Goal: Contribute content: Contribute content

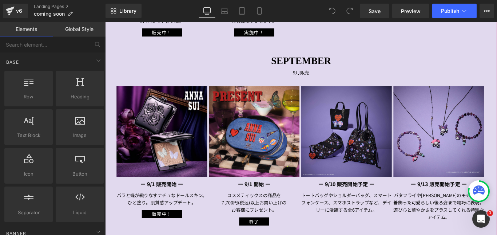
scroll to position [291, 0]
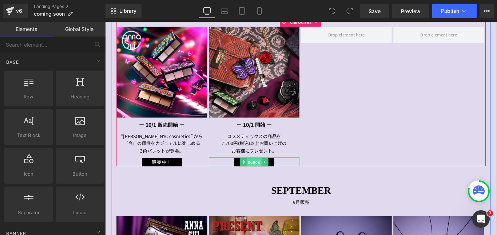
click at [272, 178] on span "Button" at bounding box center [272, 179] width 17 height 9
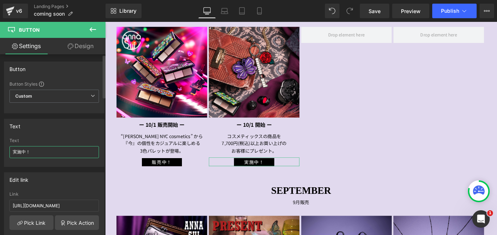
drag, startPoint x: 32, startPoint y: 152, endPoint x: 9, endPoint y: 153, distance: 22.6
click at [9, 153] on input "実施中！" at bounding box center [53, 152] width 89 height 12
type input "s"
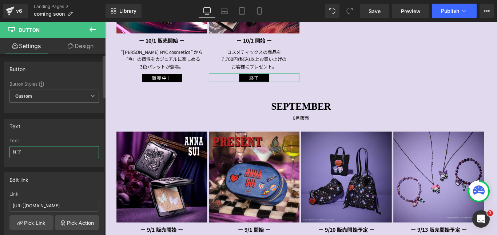
scroll to position [400, 0]
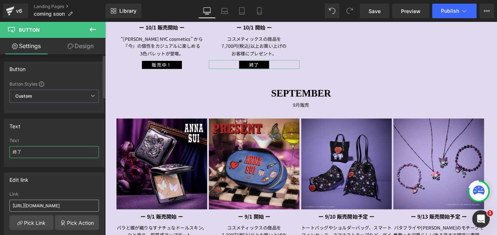
type input "終了"
drag, startPoint x: 12, startPoint y: 206, endPoint x: 103, endPoint y: 200, distance: 90.7
click at [103, 200] on div "Button Button Styles Custom Custom Setup Global Style Custom Setup Global Style…" at bounding box center [52, 146] width 105 height 184
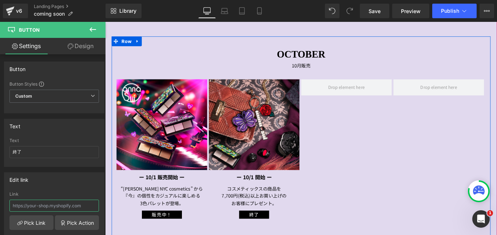
scroll to position [218, 0]
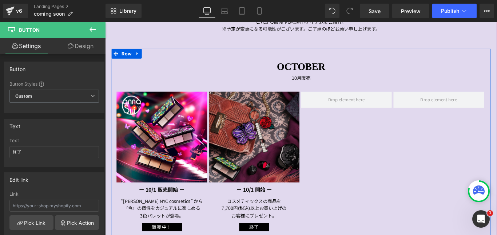
click at [279, 171] on img at bounding box center [273, 151] width 102 height 102
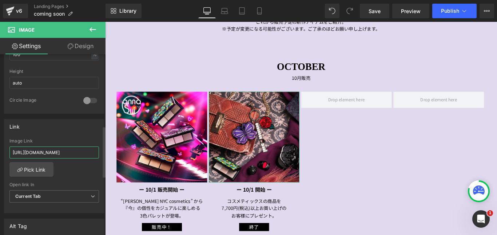
scroll to position [0, 6]
drag, startPoint x: 13, startPoint y: 152, endPoint x: 90, endPoint y: 150, distance: 76.4
click at [95, 152] on input "https://annasui.co.jp/pages/25au_octgwp" at bounding box center [53, 152] width 89 height 12
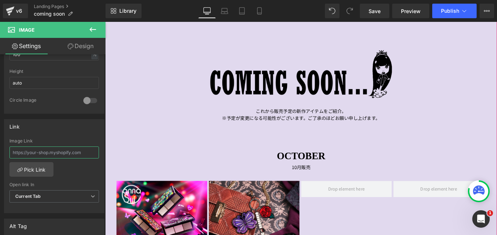
scroll to position [109, 0]
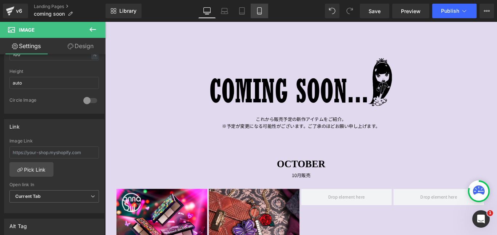
click at [258, 12] on icon at bounding box center [259, 10] width 7 height 7
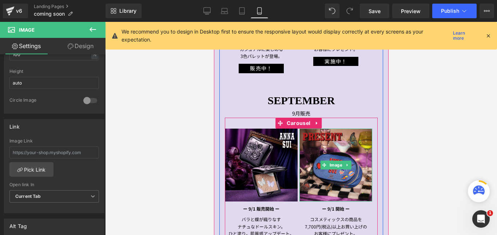
scroll to position [218, 0]
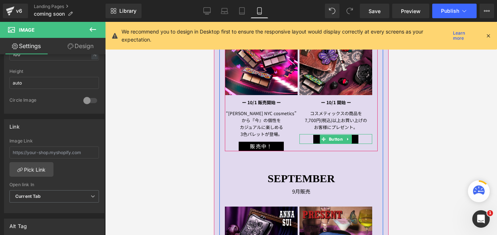
click at [362, 137] on div "実施中！" at bounding box center [335, 139] width 73 height 10
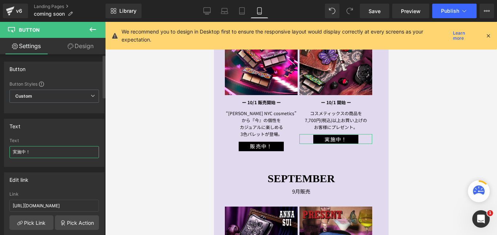
drag, startPoint x: 35, startPoint y: 150, endPoint x: 3, endPoint y: 150, distance: 31.6
click at [3, 152] on div "Text 実施中！ Text 実施中！" at bounding box center [54, 139] width 109 height 53
type input "終了"
drag, startPoint x: 13, startPoint y: 206, endPoint x: 108, endPoint y: 199, distance: 95.5
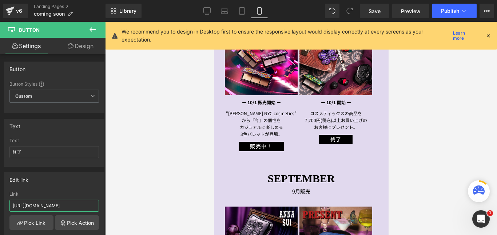
click at [109, 200] on div "Button You are previewing how the will restyle your page. You can not edit Elem…" at bounding box center [248, 123] width 497 height 247
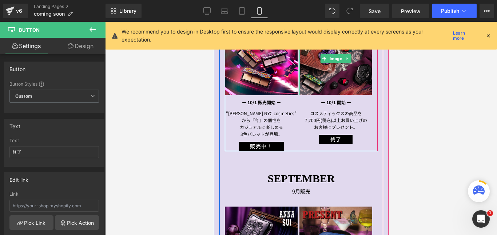
click at [331, 76] on img at bounding box center [335, 58] width 73 height 73
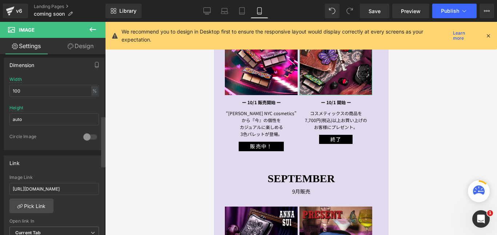
scroll to position [0, 6]
drag, startPoint x: 13, startPoint y: 189, endPoint x: 104, endPoint y: 190, distance: 90.9
click at [104, 190] on div "Image https://ucarecdn.com/77f47733-5374-4b7e-a327-69909d82103b/-/format/auto/-…" at bounding box center [52, 146] width 105 height 184
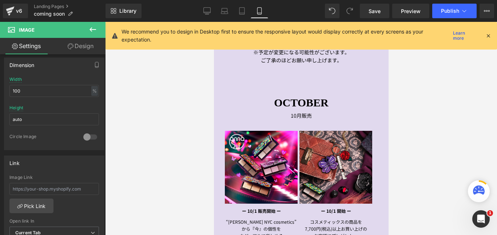
scroll to position [109, 0]
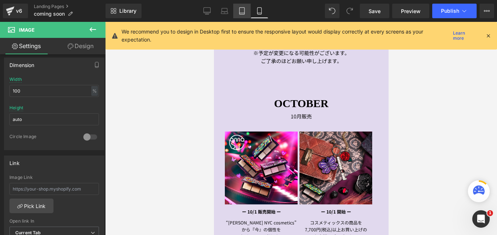
click at [242, 13] on icon at bounding box center [241, 13] width 5 height 0
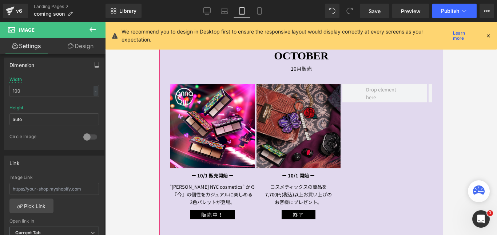
scroll to position [182, 0]
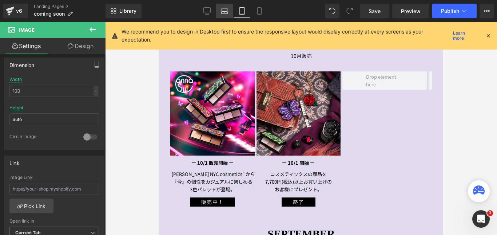
click at [222, 12] on icon at bounding box center [224, 13] width 7 height 2
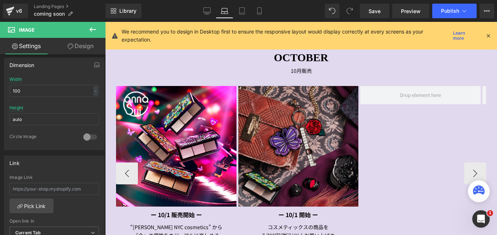
scroll to position [291, 0]
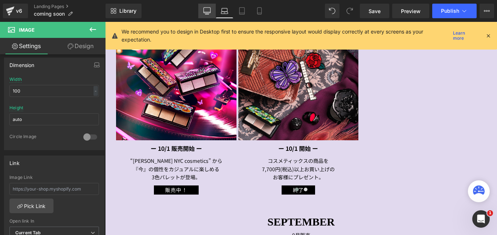
click at [209, 11] on icon at bounding box center [206, 10] width 7 height 7
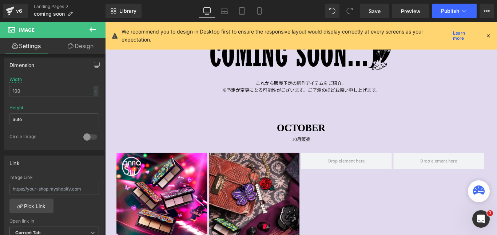
scroll to position [145, 0]
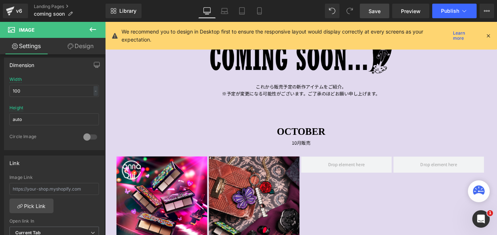
click at [378, 11] on span "Save" at bounding box center [374, 11] width 12 height 8
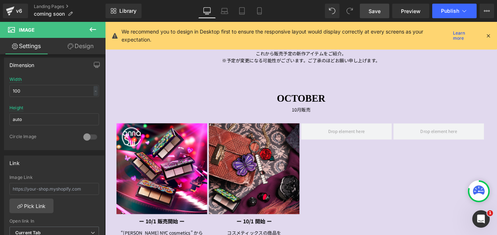
scroll to position [182, 0]
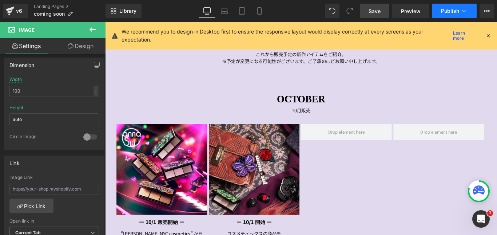
click at [452, 12] on span "Publish" at bounding box center [450, 11] width 18 height 6
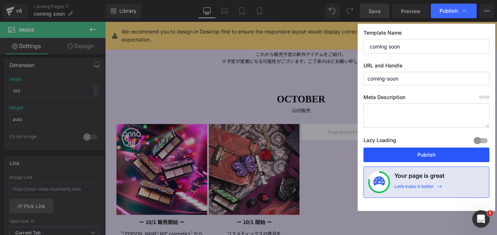
drag, startPoint x: 425, startPoint y: 154, endPoint x: 359, endPoint y: 144, distance: 66.9
click at [425, 154] on button "Publish" at bounding box center [426, 154] width 126 height 15
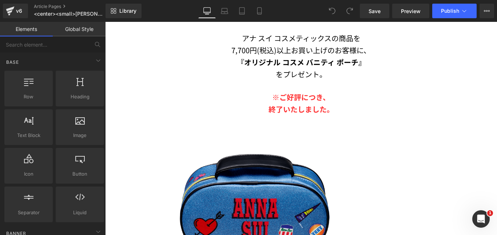
scroll to position [291, 0]
click at [282, 105] on strong "終了いたしました。" at bounding box center [300, 108] width 65 height 11
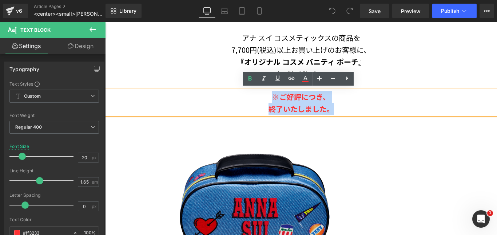
drag, startPoint x: 270, startPoint y: 94, endPoint x: 329, endPoint y: 104, distance: 60.1
click at [329, 104] on div "※ご好評につき、 終了いたしました。" at bounding box center [301, 103] width 392 height 24
copy div "※ご好評につき、 終了いたしました。"
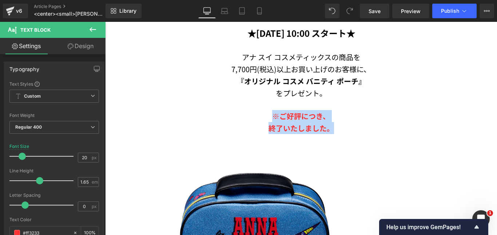
scroll to position [255, 0]
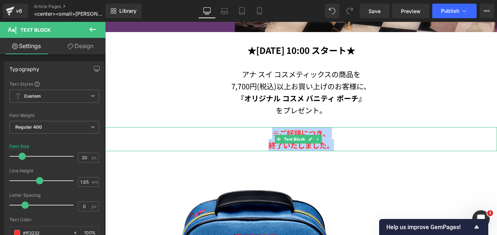
click at [255, 139] on p "終了いたしました。" at bounding box center [301, 145] width 392 height 12
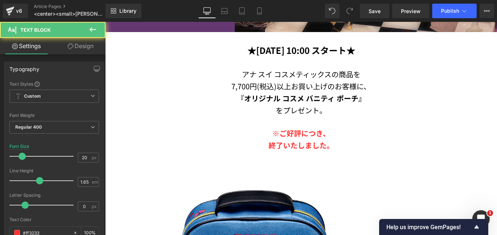
click at [88, 45] on link "Design" at bounding box center [80, 46] width 53 height 16
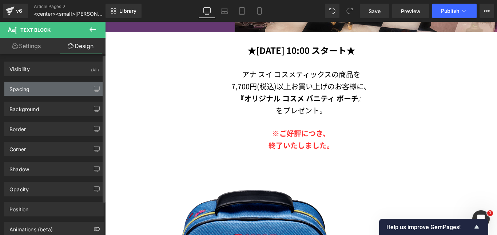
type input "30"
type input "0"
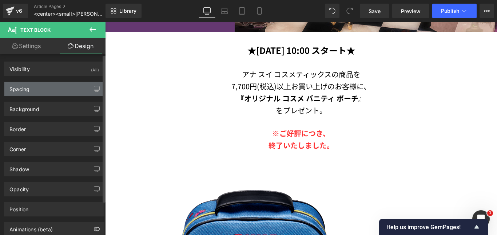
type input "0"
click at [45, 89] on div "Spacing" at bounding box center [54, 89] width 100 height 14
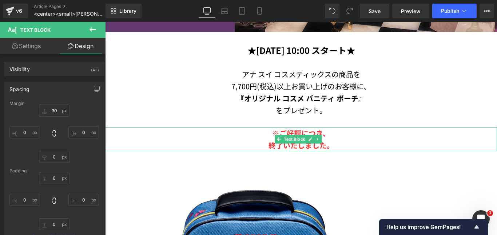
click at [274, 135] on strong "※ご好評につき、" at bounding box center [301, 133] width 58 height 11
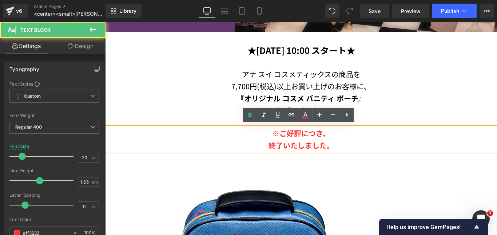
click at [222, 139] on p "終了いたしました。" at bounding box center [301, 145] width 392 height 12
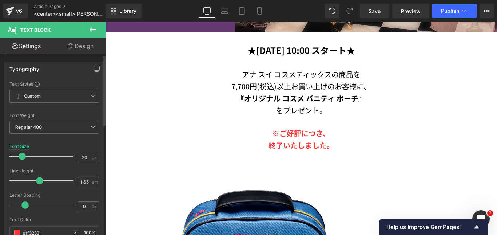
scroll to position [73, 0]
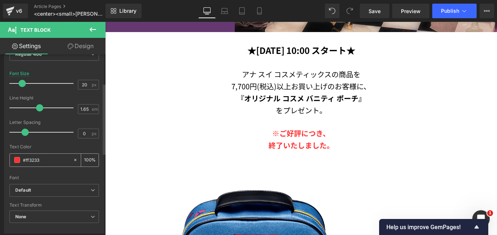
drag, startPoint x: 45, startPoint y: 160, endPoint x: 21, endPoint y: 156, distance: 24.7
click at [20, 157] on div "#ff3233" at bounding box center [41, 160] width 63 height 13
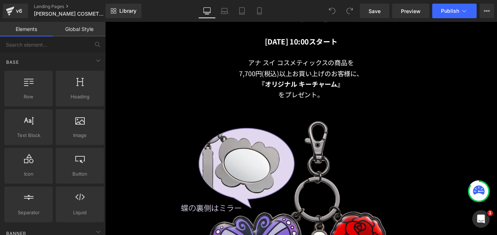
scroll to position [509, 0]
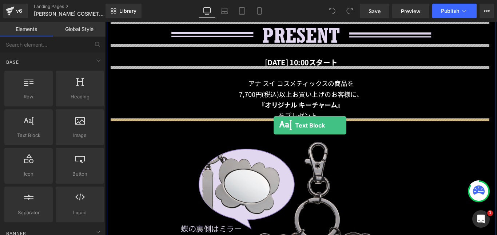
drag, startPoint x: 141, startPoint y: 151, endPoint x: 294, endPoint y: 138, distance: 153.3
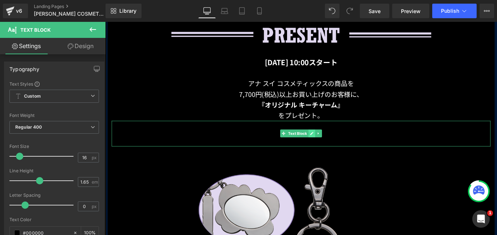
click at [335, 147] on icon at bounding box center [337, 147] width 4 height 4
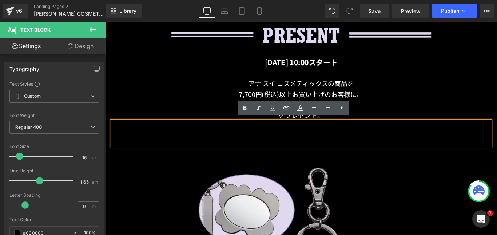
click at [338, 148] on p "Lorem ipsum dolor sit amet, consectetur adipiscing elit, sed do eiusmod tempor …" at bounding box center [325, 147] width 426 height 29
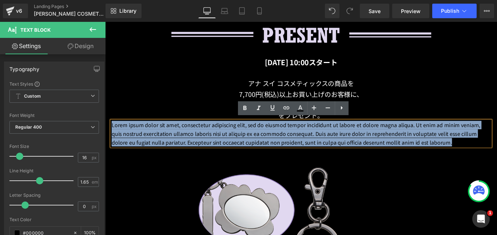
drag, startPoint x: 525, startPoint y: 155, endPoint x: 109, endPoint y: 131, distance: 416.1
click at [112, 134] on p "Lorem ipsum dolor sit amet, consectetur adipiscing elit, sed do eiusmod tempor …" at bounding box center [325, 147] width 426 height 29
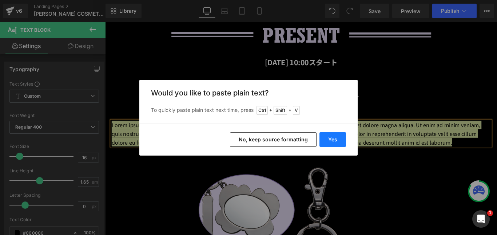
click at [329, 139] on button "Yes" at bounding box center [332, 139] width 27 height 15
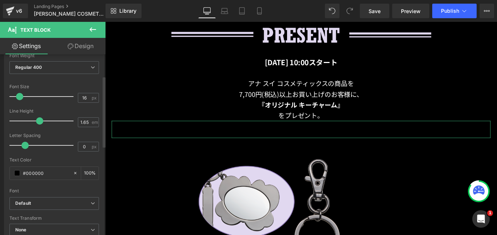
scroll to position [73, 0]
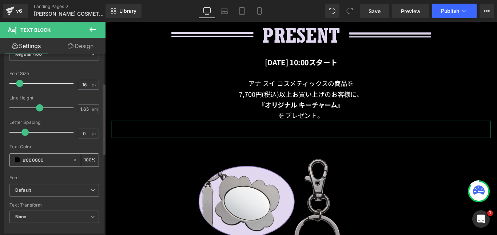
click at [62, 161] on input "#000000" at bounding box center [46, 160] width 47 height 8
drag, startPoint x: 55, startPoint y: 161, endPoint x: 27, endPoint y: 158, distance: 28.1
click at [25, 159] on input "#000000" at bounding box center [46, 160] width 47 height 8
click at [57, 161] on input "#000000" at bounding box center [46, 160] width 47 height 8
drag, startPoint x: 48, startPoint y: 162, endPoint x: 23, endPoint y: 157, distance: 25.1
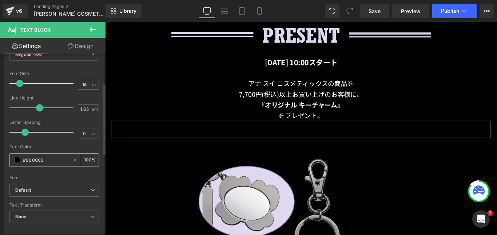
click at [23, 158] on input "#000000" at bounding box center [46, 160] width 47 height 8
type input "0"
click at [15, 163] on div at bounding box center [41, 160] width 63 height 13
click at [17, 160] on span at bounding box center [17, 160] width 6 height 6
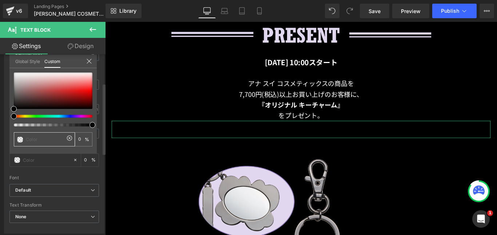
click at [31, 139] on input "text" at bounding box center [45, 139] width 39 height 8
type input "ｆ"
type input "ｆｆ"
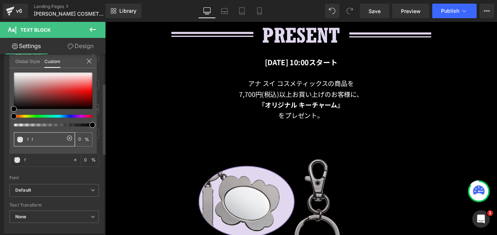
type input "ｆｆ"
type input "ｆｆｆｆ"
type input "ｆｆｆｆｆ"
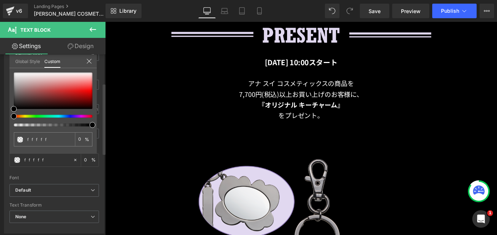
type input "ｆｆｆｆｆｆ"
type input "ffffff"
type input "100"
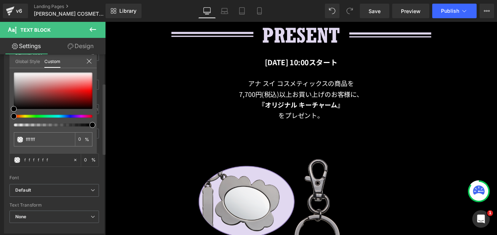
type input "100"
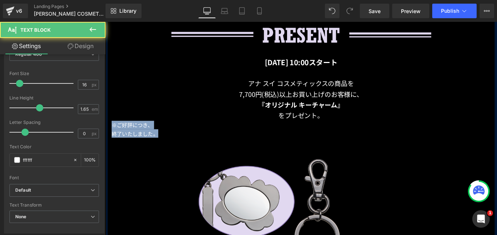
drag, startPoint x: 162, startPoint y: 146, endPoint x: 108, endPoint y: 135, distance: 55.2
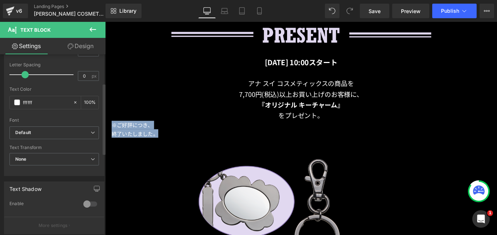
scroll to position [218, 0]
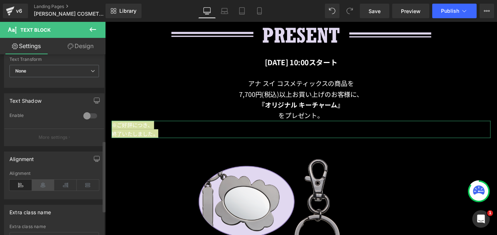
click at [41, 184] on icon at bounding box center [43, 184] width 23 height 11
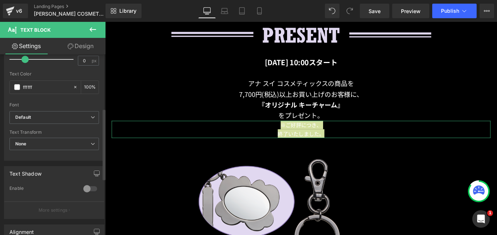
scroll to position [109, 0]
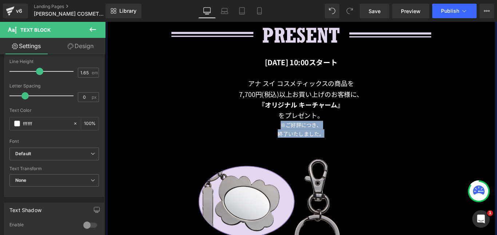
click at [335, 104] on link at bounding box center [338, 108] width 8 height 9
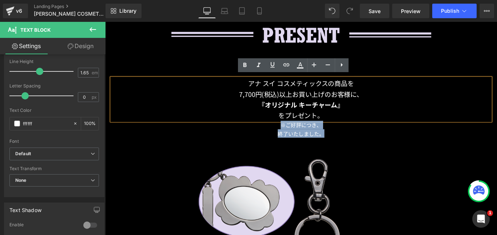
click at [389, 100] on p "7,700円(税込)以上お買い上げのお客様に、" at bounding box center [325, 103] width 426 height 12
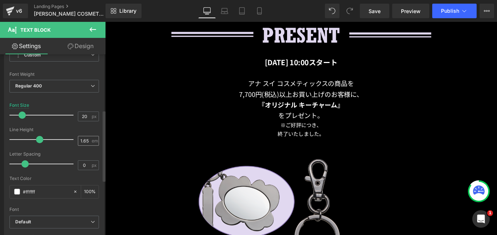
scroll to position [145, 0]
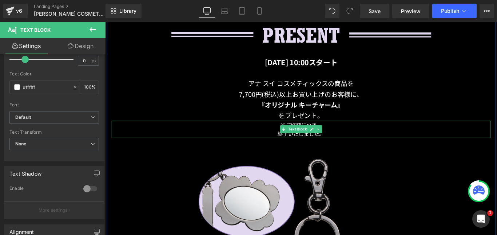
click at [282, 143] on p "終了いたしました。" at bounding box center [325, 146] width 426 height 9
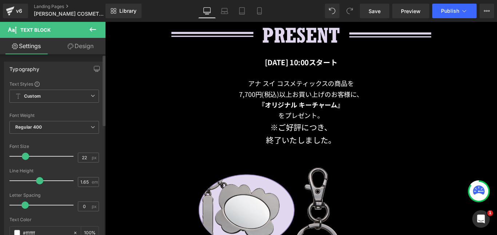
type input "20"
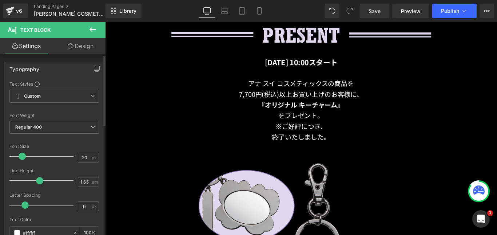
click at [23, 158] on span at bounding box center [22, 155] width 7 height 7
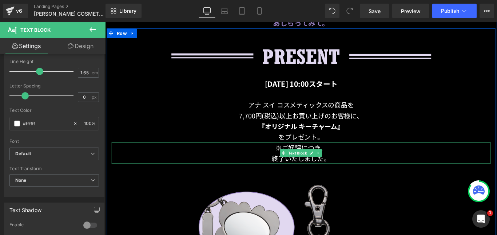
scroll to position [473, 0]
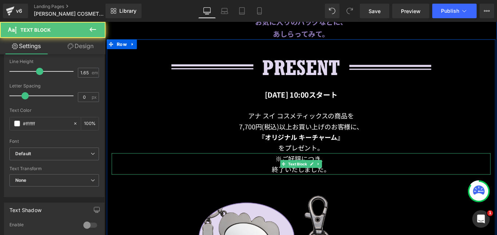
click at [290, 182] on p "終了いたしました。" at bounding box center [325, 187] width 426 height 12
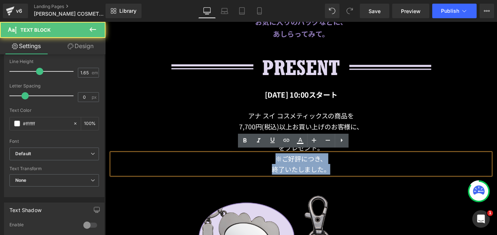
drag, startPoint x: 296, startPoint y: 171, endPoint x: 349, endPoint y: 179, distance: 54.1
click at [352, 182] on div "※ご好評につき、 終了いたしました。" at bounding box center [325, 181] width 426 height 24
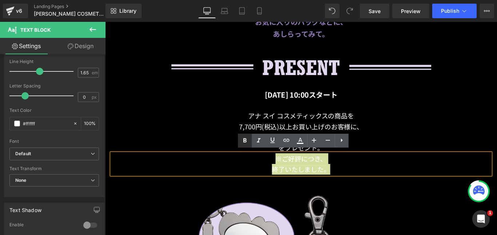
click at [243, 137] on icon at bounding box center [244, 140] width 9 height 9
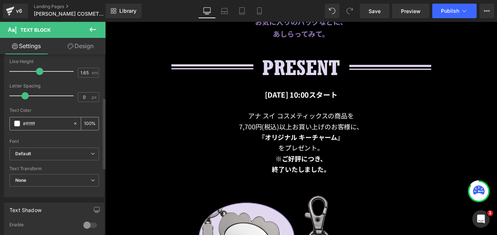
click at [51, 122] on input "#ffffff" at bounding box center [46, 123] width 47 height 8
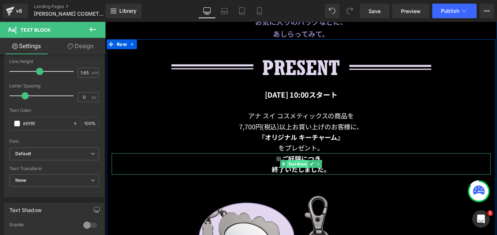
click at [309, 179] on span "Text Block" at bounding box center [321, 181] width 24 height 9
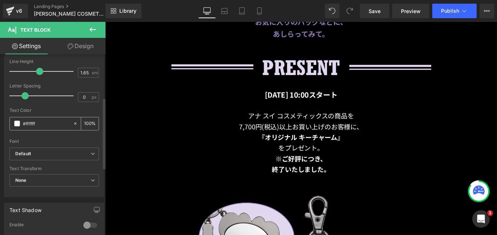
drag, startPoint x: 29, startPoint y: 123, endPoint x: 16, endPoint y: 120, distance: 13.3
click at [16, 121] on div "#ffffff" at bounding box center [41, 123] width 63 height 13
paste input "3233"
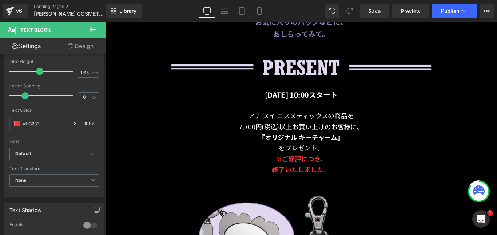
type input "#ff3233"
click at [87, 49] on link "Design" at bounding box center [80, 46] width 53 height 16
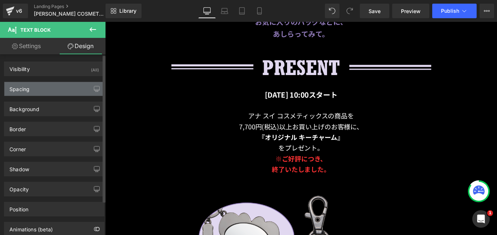
click at [36, 90] on div "Spacing" at bounding box center [54, 89] width 100 height 14
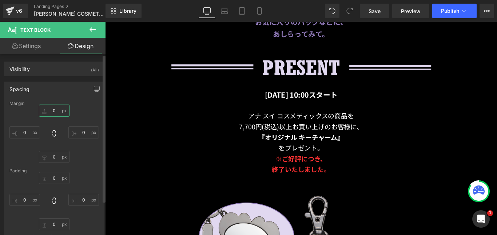
drag, startPoint x: 55, startPoint y: 113, endPoint x: 61, endPoint y: 114, distance: 5.9
click at [56, 113] on input "text" at bounding box center [54, 110] width 31 height 12
type input "３"
type input "３０"
type input "30"
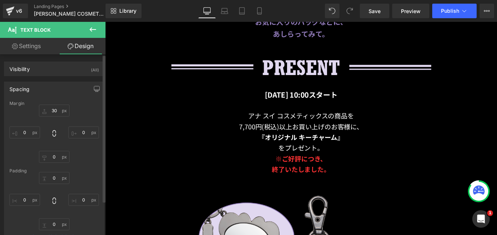
click at [84, 113] on div "30 30" at bounding box center [53, 133] width 89 height 58
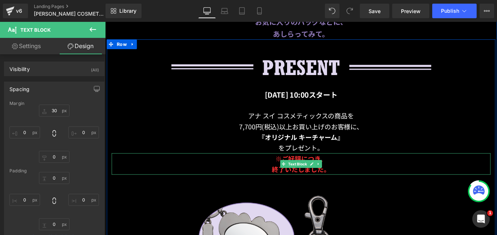
click at [269, 185] on p "終了いたしました。" at bounding box center [325, 187] width 426 height 12
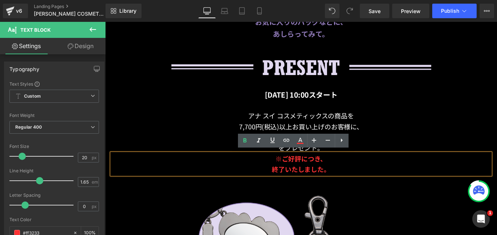
click at [246, 182] on p "終了いたしました。" at bounding box center [325, 187] width 426 height 12
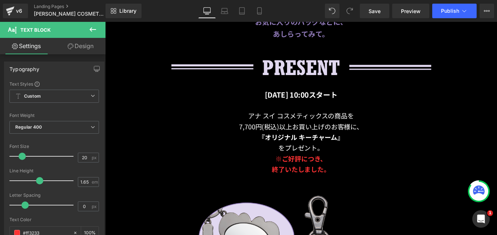
click at [87, 48] on link "Design" at bounding box center [80, 46] width 53 height 16
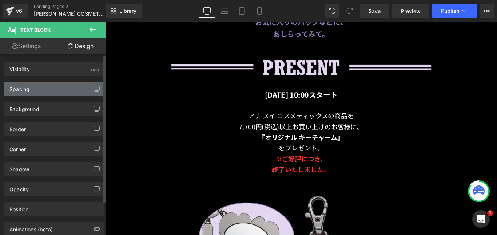
type input "0"
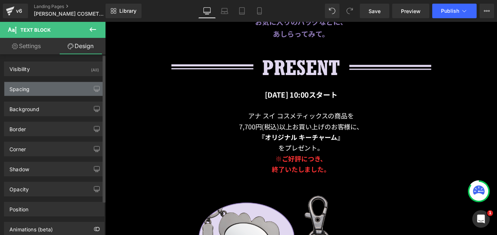
type input "0"
click at [68, 88] on div "Spacing" at bounding box center [54, 89] width 100 height 14
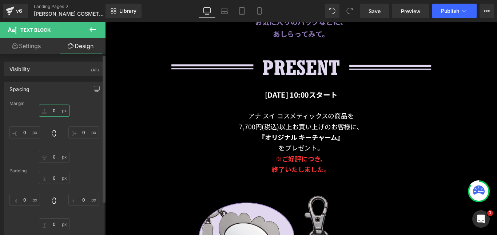
click at [59, 110] on input "0" at bounding box center [54, 110] width 31 height 12
type input "３"
type input "３０"
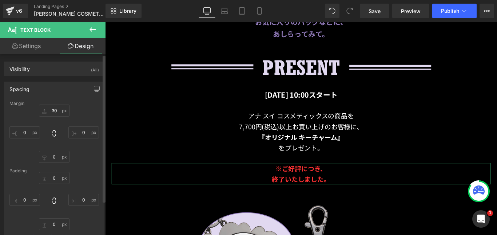
click at [82, 110] on div "30 30 0px 0 0px 0 0px 0" at bounding box center [53, 133] width 89 height 58
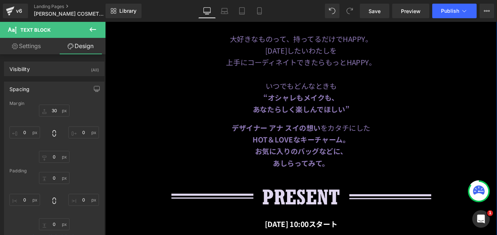
scroll to position [327, 0]
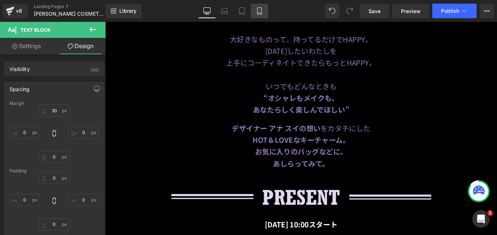
click at [261, 11] on icon at bounding box center [259, 11] width 4 height 7
type input "30"
type input "0"
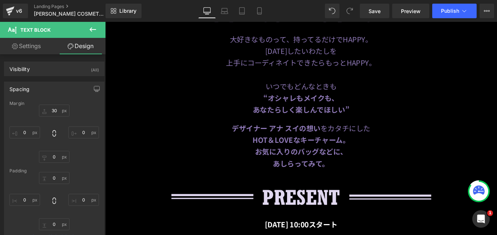
type input "0"
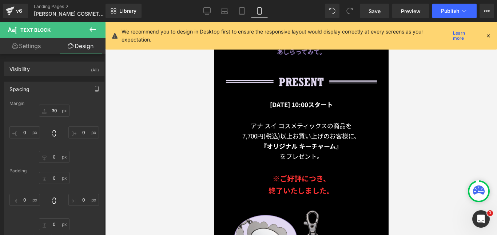
scroll to position [356, 0]
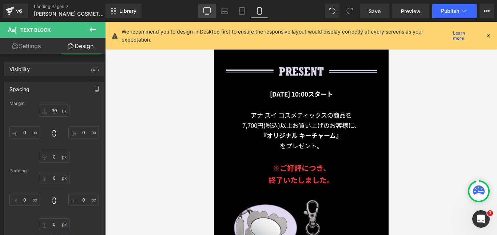
click at [207, 12] on icon at bounding box center [206, 10] width 7 height 7
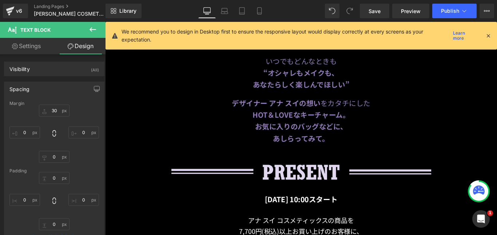
type input "30"
type input "0"
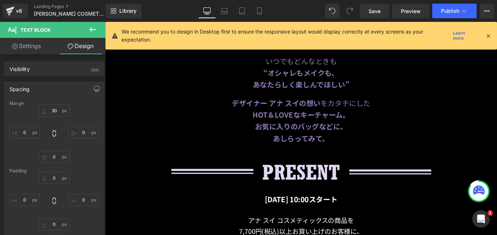
type input "0"
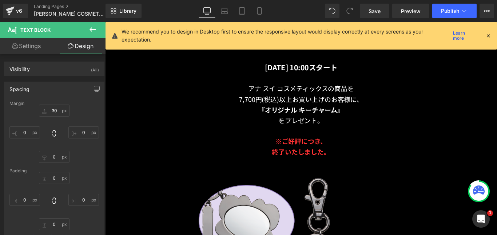
scroll to position [503, 0]
click at [379, 11] on span "Save" at bounding box center [374, 11] width 12 height 8
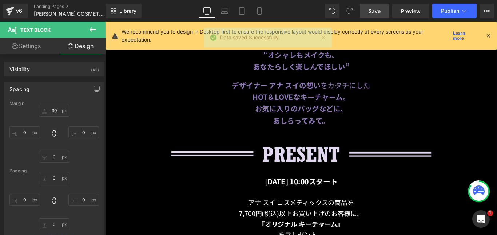
scroll to position [358, 0]
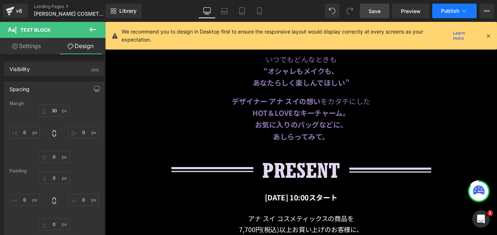
click at [449, 13] on span "Publish" at bounding box center [450, 11] width 18 height 6
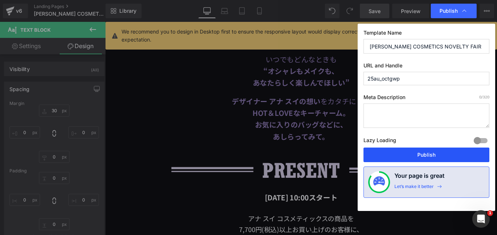
drag, startPoint x: 422, startPoint y: 150, endPoint x: 355, endPoint y: 145, distance: 66.4
click at [422, 150] on button "Publish" at bounding box center [426, 154] width 126 height 15
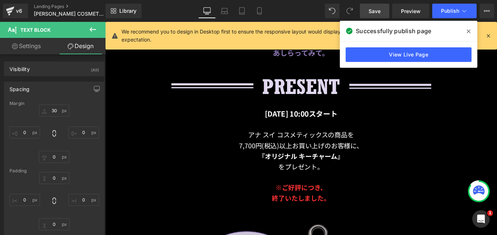
scroll to position [539, 0]
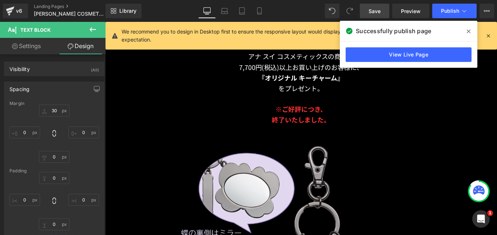
click at [332, 134] on div "※ご好評につき、 終了いたしました。 Text Block" at bounding box center [325, 125] width 426 height 24
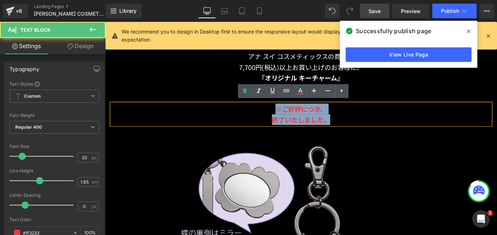
drag, startPoint x: 355, startPoint y: 131, endPoint x: 282, endPoint y: 119, distance: 73.6
click at [282, 119] on div "※ご好評につき、 終了いたしました。" at bounding box center [325, 125] width 426 height 24
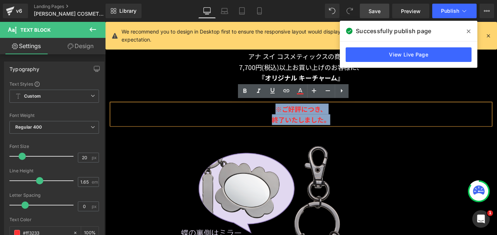
copy div "※ご好評につき、 終了いたしました。"
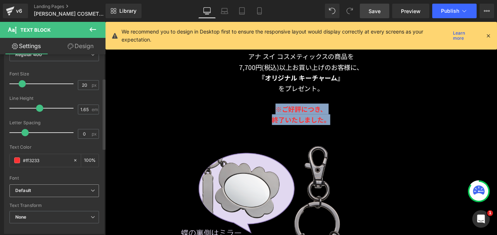
scroll to position [73, 0]
drag, startPoint x: 52, startPoint y: 159, endPoint x: 18, endPoint y: 159, distance: 34.6
click at [18, 159] on div "#ff3233" at bounding box center [41, 160] width 63 height 13
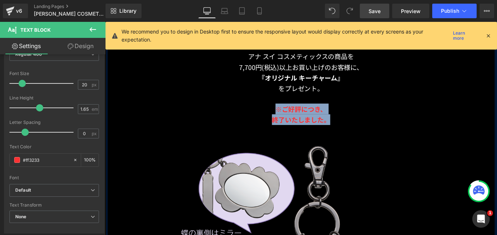
click at [337, 129] on strong "終了いたしました。" at bounding box center [324, 131] width 65 height 11
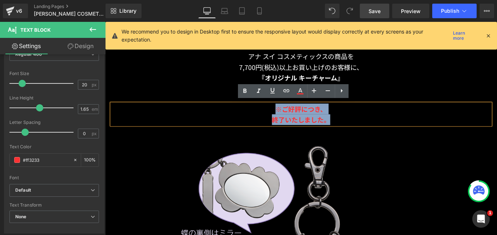
drag, startPoint x: 354, startPoint y: 129, endPoint x: 294, endPoint y: 115, distance: 61.0
click at [295, 116] on div "※ご好評につき、 終了いたしました。" at bounding box center [325, 125] width 426 height 24
copy div "※ご好評につき、 終了いたしました。"
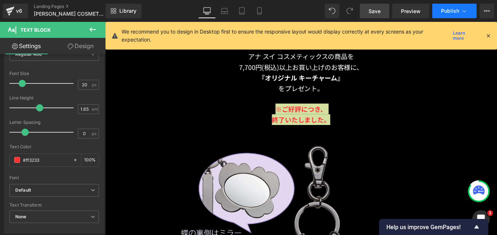
click at [452, 13] on span "Publish" at bounding box center [450, 11] width 18 height 6
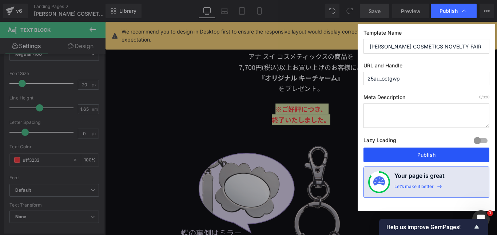
click at [432, 155] on button "Publish" at bounding box center [426, 154] width 126 height 15
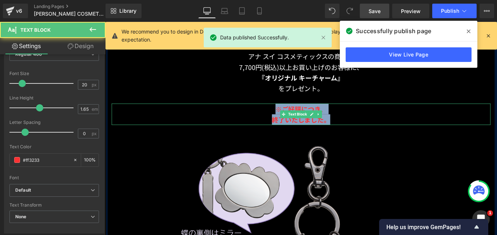
click at [435, 131] on p "終了いたしました。" at bounding box center [325, 131] width 426 height 12
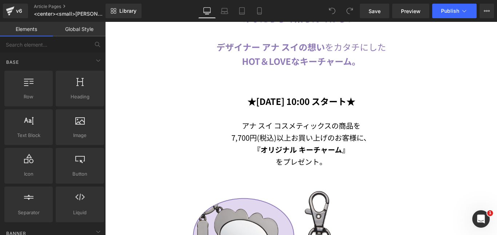
scroll to position [364, 0]
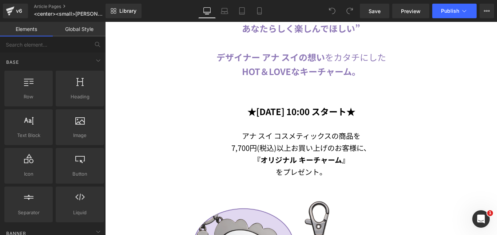
click at [279, 145] on p "7,700円(税込)以上お買い上げのお客様に、" at bounding box center [301, 147] width 381 height 12
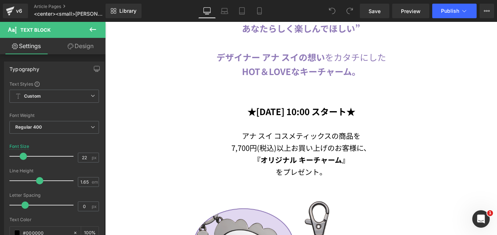
click at [96, 30] on icon at bounding box center [92, 29] width 7 height 4
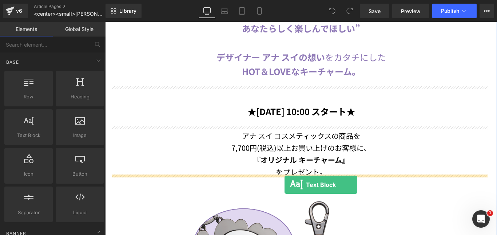
drag, startPoint x: 131, startPoint y: 155, endPoint x: 284, endPoint y: 180, distance: 155.1
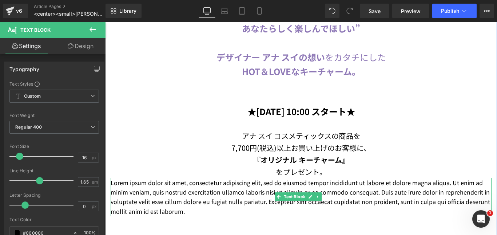
drag, startPoint x: 196, startPoint y: 212, endPoint x: 187, endPoint y: 205, distance: 11.4
click at [158, 207] on div "Lorem ipsum dolor sit amet, consectetur adipiscing elit, sed do eiusmod tempor …" at bounding box center [301, 197] width 381 height 39
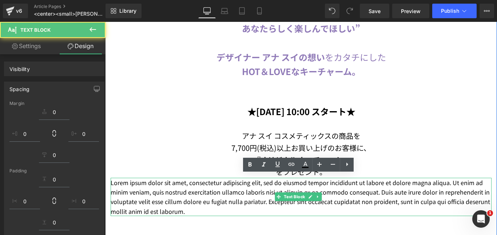
click at [190, 205] on p "Lorem ipsum dolor sit amet, consectetur adipiscing elit, sed do eiusmod tempor …" at bounding box center [301, 197] width 381 height 39
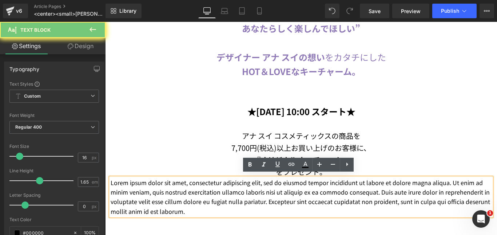
click at [184, 204] on p "Lorem ipsum dolor sit amet, consectetur adipiscing elit, sed do eiusmod tempor …" at bounding box center [301, 197] width 381 height 39
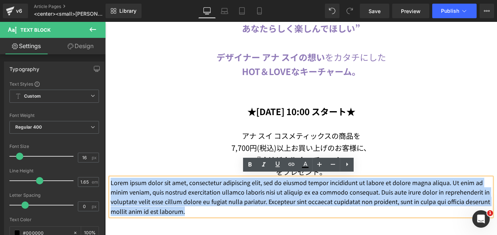
drag, startPoint x: 185, startPoint y: 207, endPoint x: 108, endPoint y: 174, distance: 83.9
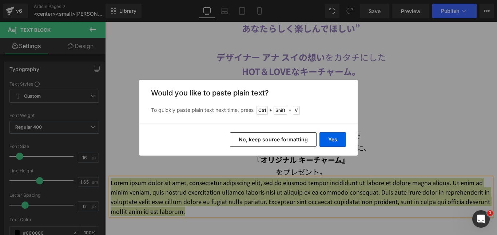
click at [253, 141] on button "No, keep source formatting" at bounding box center [273, 139] width 87 height 15
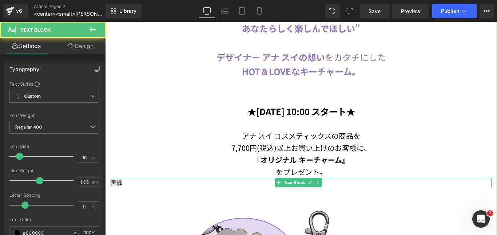
click at [153, 178] on p "黒縁" at bounding box center [301, 182] width 381 height 9
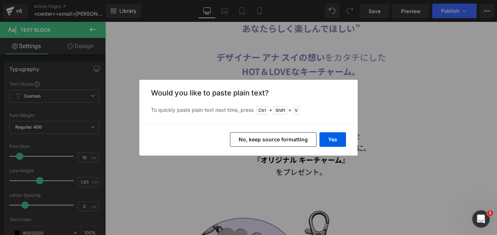
drag, startPoint x: 265, startPoint y: 141, endPoint x: 155, endPoint y: 111, distance: 114.3
click at [265, 141] on button "No, keep source formatting" at bounding box center [273, 139] width 87 height 15
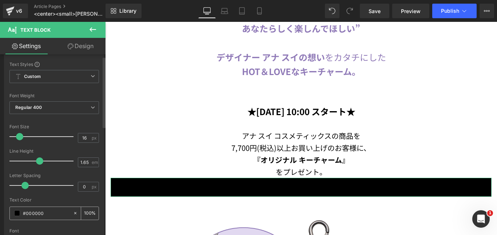
scroll to position [36, 0]
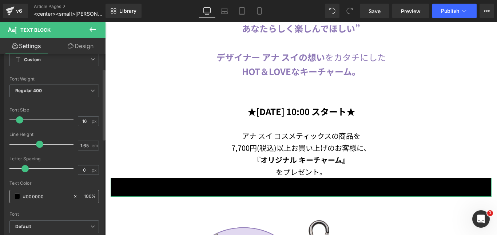
drag, startPoint x: 55, startPoint y: 192, endPoint x: 20, endPoint y: 195, distance: 35.5
click at [16, 195] on div "#000000" at bounding box center [41, 196] width 63 height 13
click at [49, 195] on input "#000000" at bounding box center [46, 196] width 47 height 8
drag, startPoint x: 72, startPoint y: 195, endPoint x: 62, endPoint y: 195, distance: 9.8
click at [73, 195] on icon at bounding box center [75, 196] width 5 height 5
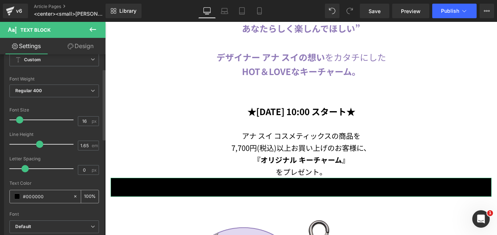
type input "none"
type input "0"
click at [52, 197] on input "none" at bounding box center [46, 196] width 47 height 8
paste input "#ff3233"
drag, startPoint x: 56, startPoint y: 197, endPoint x: 12, endPoint y: 192, distance: 44.3
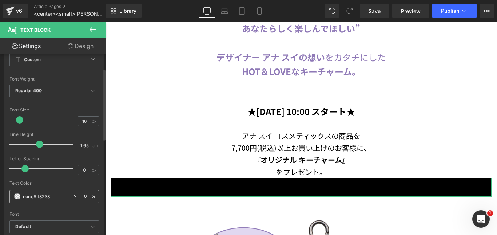
click at [12, 192] on div "none#ff3233" at bounding box center [41, 196] width 63 height 13
paste input "text"
type input "#ff3233"
type input "100"
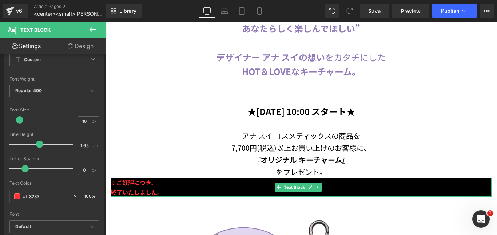
type input "#ff3233"
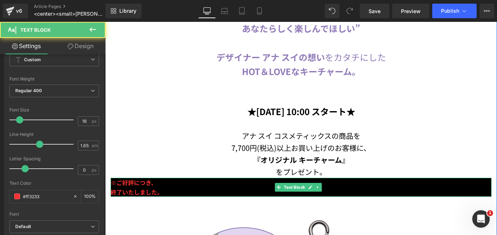
click at [169, 188] on p "終了いたしました。" at bounding box center [301, 191] width 381 height 9
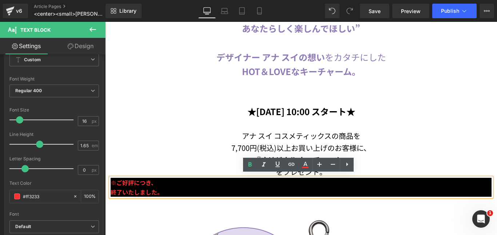
drag, startPoint x: 176, startPoint y: 194, endPoint x: 110, endPoint y: 180, distance: 67.5
click at [111, 180] on div "※ご好評につき、 終了いたしました。" at bounding box center [301, 187] width 381 height 19
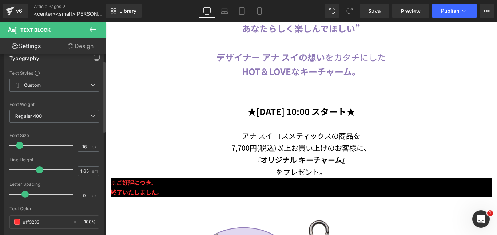
scroll to position [0, 0]
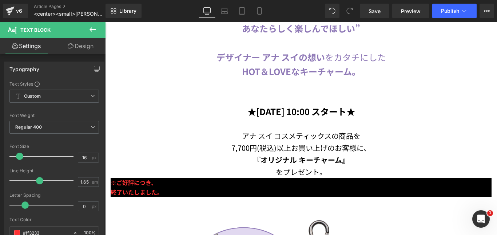
click at [82, 44] on link "Design" at bounding box center [80, 46] width 53 height 16
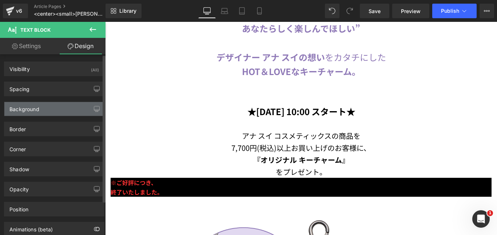
click at [44, 111] on div "Background" at bounding box center [54, 109] width 100 height 14
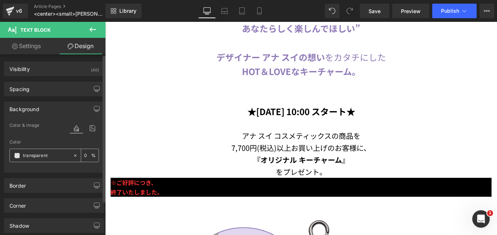
click at [55, 155] on input "transparent" at bounding box center [46, 155] width 47 height 8
type input "ffffff"
type input "100"
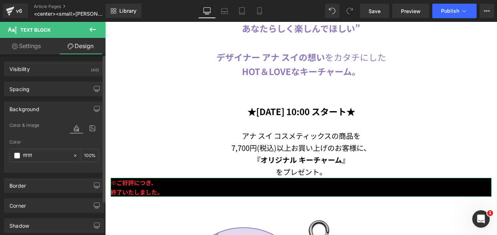
type input "#ffffff"
click at [47, 141] on div "Color" at bounding box center [53, 141] width 89 height 5
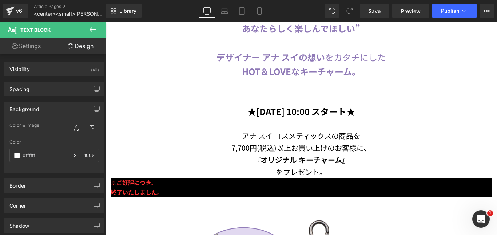
click at [198, 156] on p "『オリジナル キーチャーム』" at bounding box center [301, 160] width 381 height 12
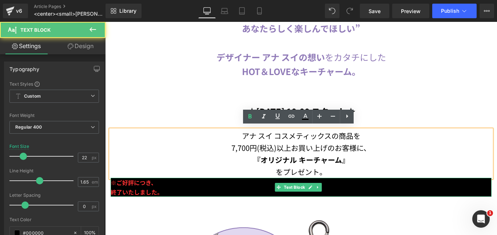
click at [191, 187] on p "終了いたしました。" at bounding box center [301, 191] width 381 height 9
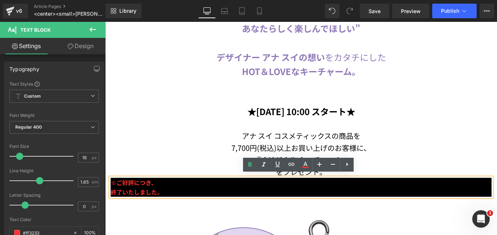
click at [182, 190] on p "終了いたしました。" at bounding box center [301, 191] width 381 height 9
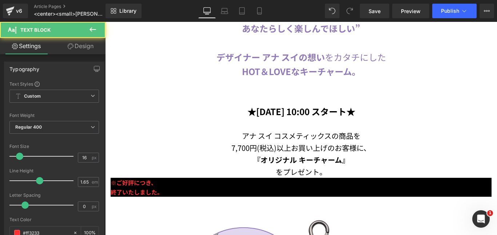
click at [76, 45] on link "Design" at bounding box center [80, 46] width 53 height 16
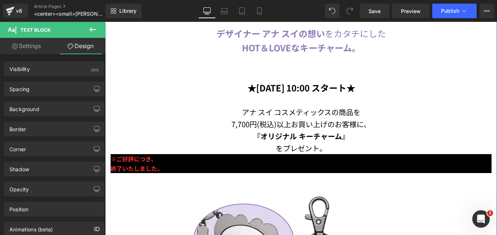
scroll to position [400, 0]
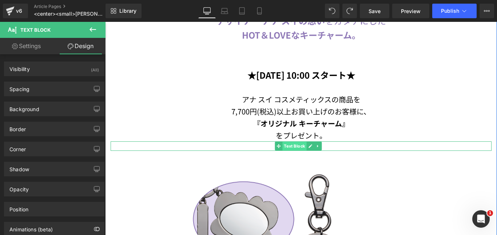
click at [298, 145] on span "Text Block" at bounding box center [294, 145] width 24 height 9
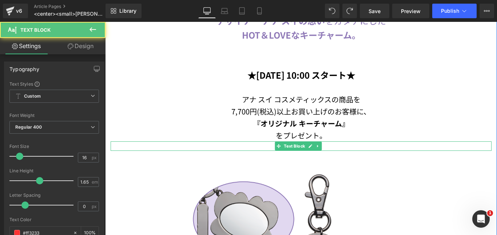
click at [312, 144] on icon at bounding box center [310, 146] width 4 height 4
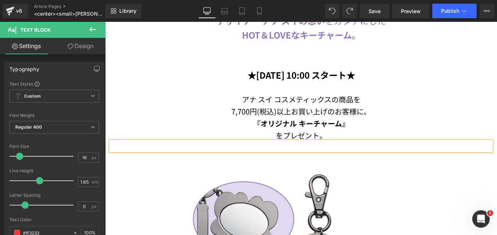
click at [234, 143] on p at bounding box center [301, 145] width 381 height 9
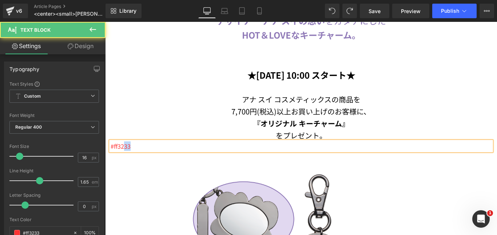
drag, startPoint x: 132, startPoint y: 145, endPoint x: 126, endPoint y: 144, distance: 6.0
click at [125, 144] on p "#ff3233" at bounding box center [301, 145] width 381 height 9
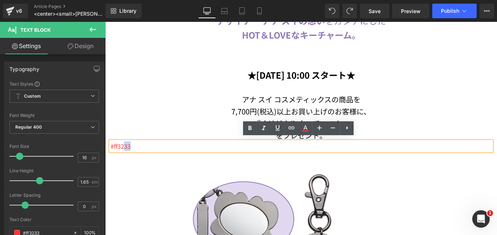
click at [131, 143] on p "#ff3233" at bounding box center [301, 145] width 381 height 9
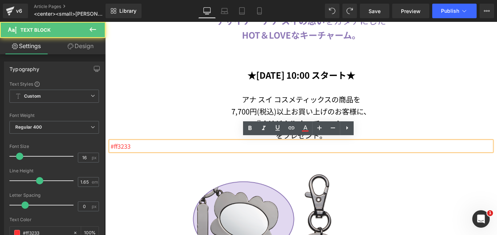
click at [135, 143] on p "#ff3233" at bounding box center [301, 145] width 381 height 9
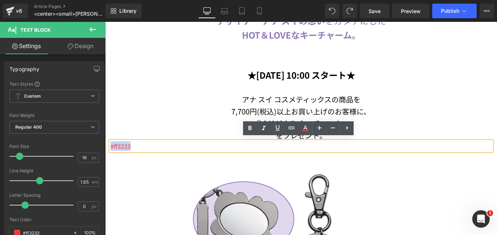
drag, startPoint x: 135, startPoint y: 143, endPoint x: 101, endPoint y: 142, distance: 34.6
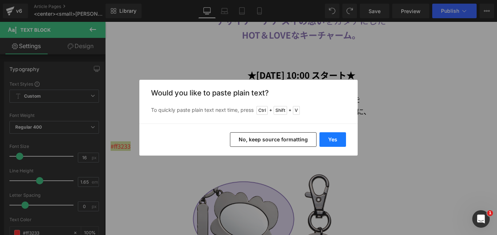
drag, startPoint x: 333, startPoint y: 136, endPoint x: 234, endPoint y: 114, distance: 101.8
click at [333, 136] on button "Yes" at bounding box center [332, 139] width 27 height 15
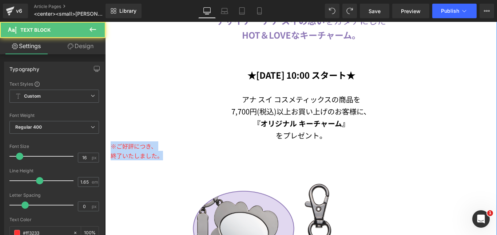
drag, startPoint x: 170, startPoint y: 153, endPoint x: 108, endPoint y: 139, distance: 63.7
click at [108, 139] on div "Image いつでもどんなときも “オシャレもメイクも、 あなたらしく楽しんでほしい” デザイナー アナ スイの想い をカタチにした HOT＆LOVEなキーチ…" at bounding box center [301, 226] width 392 height 659
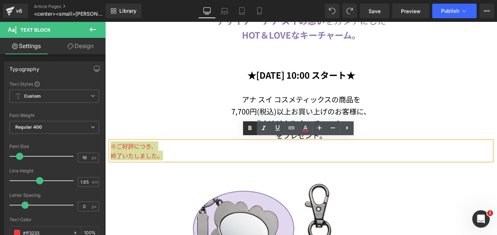
click at [250, 126] on icon at bounding box center [250, 128] width 9 height 9
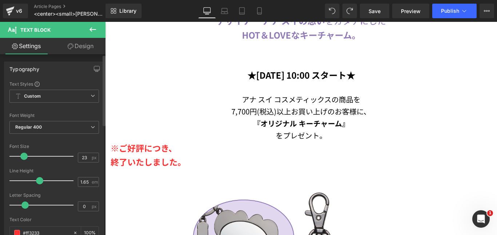
drag, startPoint x: 19, startPoint y: 156, endPoint x: 23, endPoint y: 157, distance: 4.4
click at [23, 157] on span at bounding box center [23, 155] width 7 height 7
type input "21"
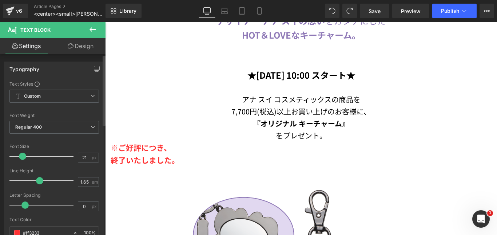
click at [24, 155] on span at bounding box center [22, 155] width 7 height 7
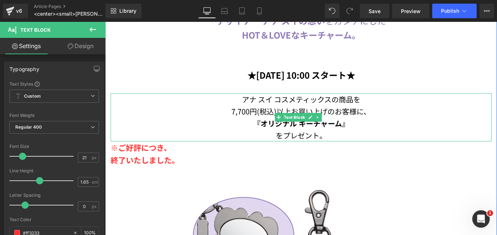
click at [281, 120] on strong "『オリジナル キーチャーム』" at bounding box center [301, 123] width 96 height 11
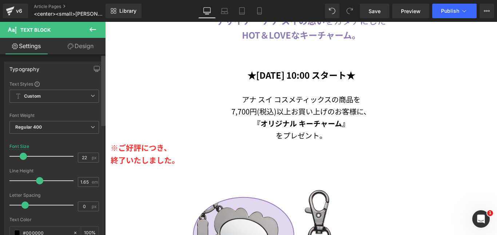
click at [104, 156] on div at bounding box center [103, 146] width 4 height 181
click at [129, 154] on strong "終了いたしました。" at bounding box center [145, 159] width 69 height 11
type input "22"
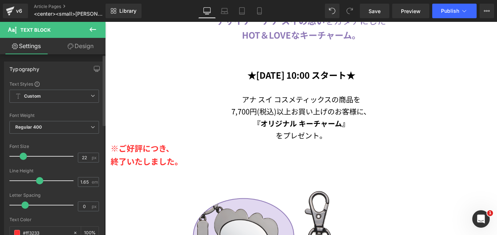
click at [23, 155] on span at bounding box center [23, 155] width 7 height 7
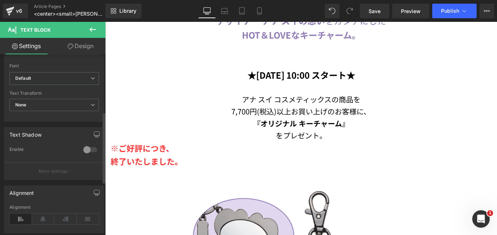
scroll to position [218, 0]
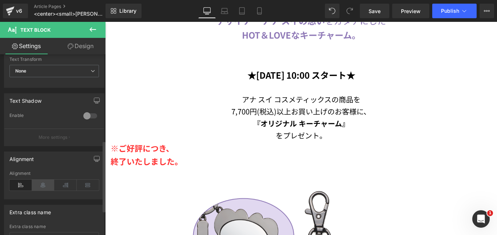
click at [41, 184] on icon at bounding box center [43, 184] width 23 height 11
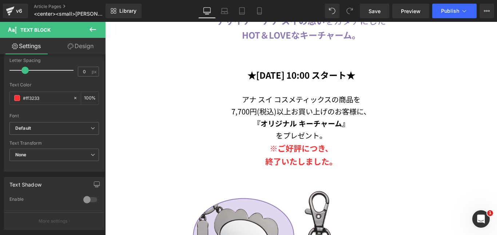
scroll to position [73, 0]
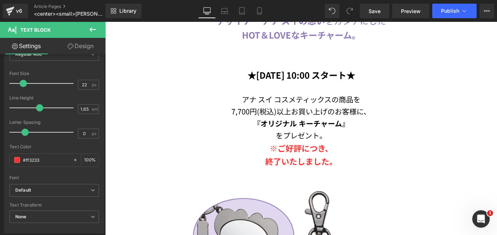
click at [87, 46] on link "Design" at bounding box center [80, 46] width 53 height 16
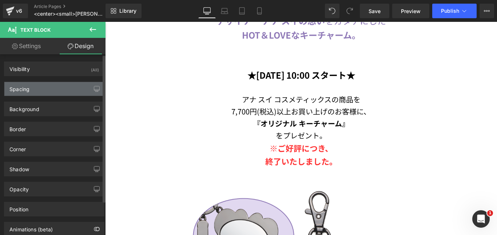
click at [52, 87] on div "Spacing" at bounding box center [54, 89] width 100 height 14
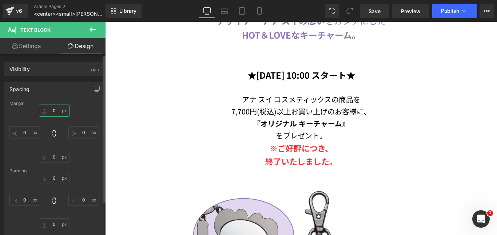
drag, startPoint x: 55, startPoint y: 112, endPoint x: 61, endPoint y: 112, distance: 6.9
click at [55, 112] on input "0" at bounding box center [54, 110] width 31 height 12
type input "３"
type input "３０"
type input "30"
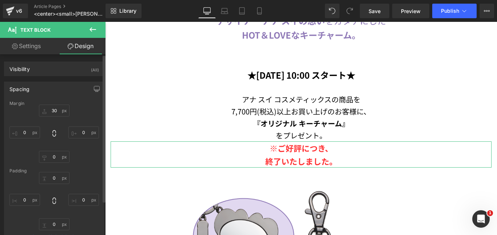
click at [93, 116] on div "30 30 0px 0 0px 0 0px 0" at bounding box center [53, 133] width 89 height 58
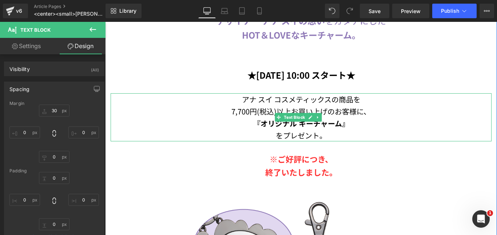
click at [351, 117] on p "『オリジナル キーチャーム』" at bounding box center [301, 123] width 381 height 12
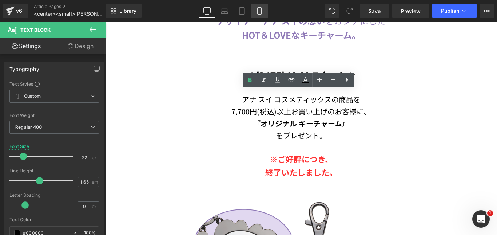
click at [262, 7] on icon at bounding box center [259, 10] width 7 height 7
type input "15"
type input "100"
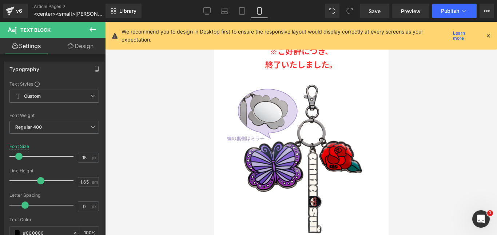
scroll to position [297, 0]
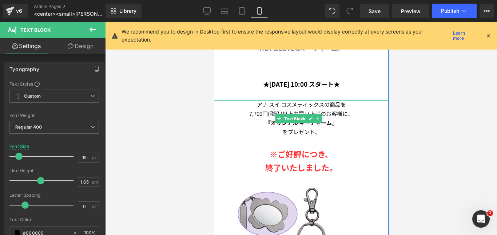
click at [301, 114] on span "Text Block" at bounding box center [294, 118] width 24 height 9
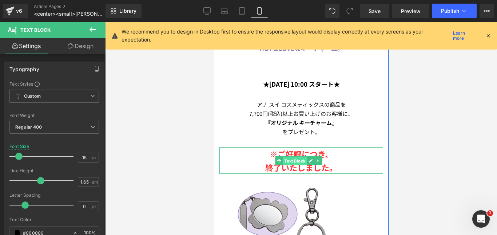
click at [300, 156] on span "Text Block" at bounding box center [294, 160] width 24 height 9
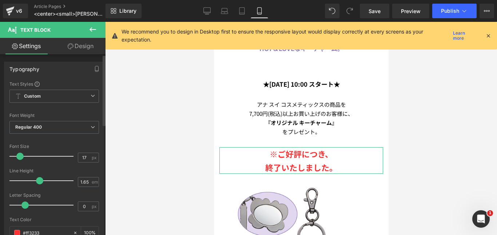
type input "15"
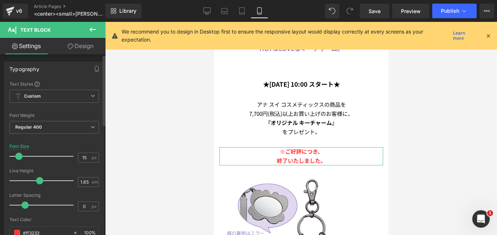
drag, startPoint x: 24, startPoint y: 156, endPoint x: 19, endPoint y: 156, distance: 4.4
click at [19, 156] on span at bounding box center [18, 155] width 7 height 7
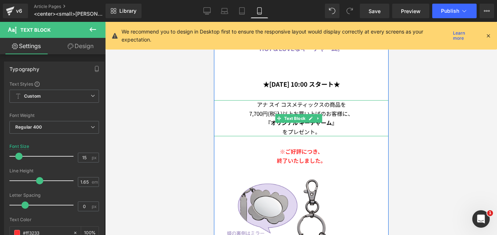
click at [280, 116] on icon at bounding box center [278, 118] width 4 height 4
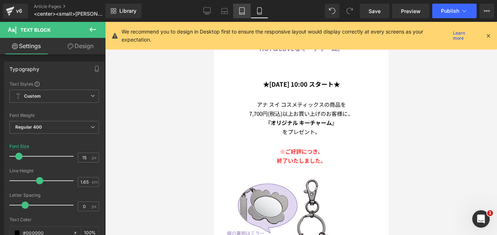
click at [245, 9] on icon at bounding box center [241, 10] width 7 height 7
type input "18"
type input "100"
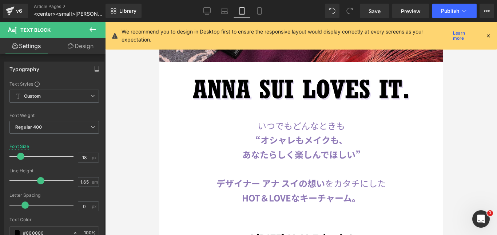
scroll to position [452, 0]
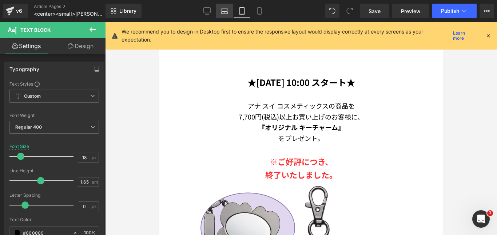
click at [227, 9] on icon at bounding box center [224, 10] width 7 height 7
type input "20"
type input "100"
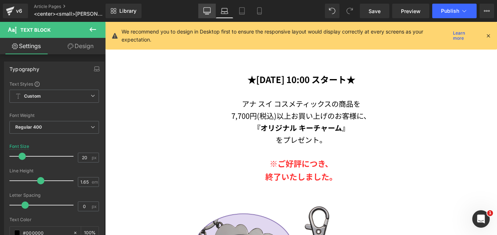
click at [206, 11] on icon at bounding box center [206, 10] width 7 height 7
type input "22"
type input "100"
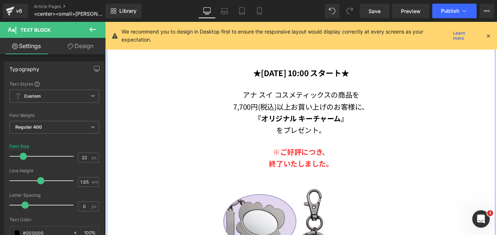
click at [319, 87] on div "Image いつでもどんなときも “オシャレもメイクも、 あなたらしく楽しんでほしい” デザイナー アナ スイの想い をカタチにした HOT＆LOVEなキーチ…" at bounding box center [325, 214] width 436 height 637
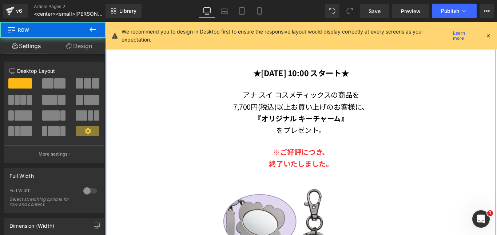
click at [308, 113] on p "7,700円(税込)以上お買い上げのお客様に、" at bounding box center [325, 116] width 426 height 13
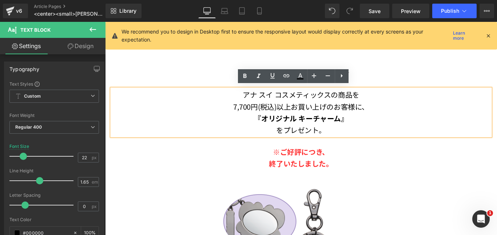
click at [320, 178] on strong "終了いたしました。" at bounding box center [325, 181] width 72 height 12
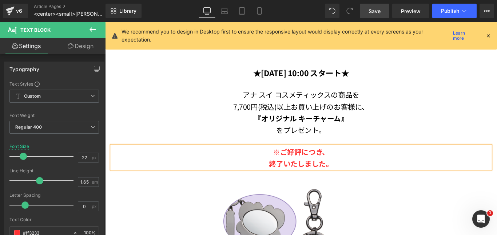
click at [377, 8] on span "Save" at bounding box center [374, 11] width 12 height 8
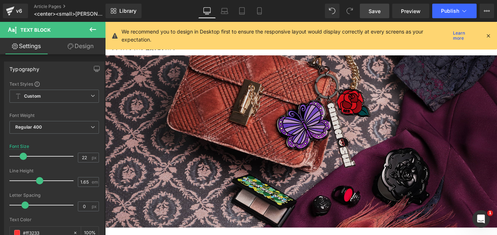
scroll to position [0, 0]
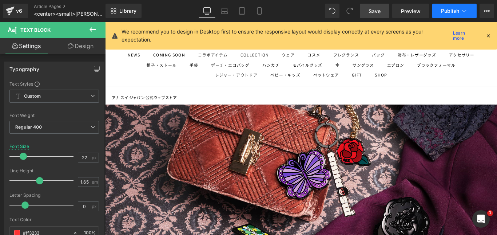
click at [445, 8] on span "Publish" at bounding box center [450, 11] width 18 height 6
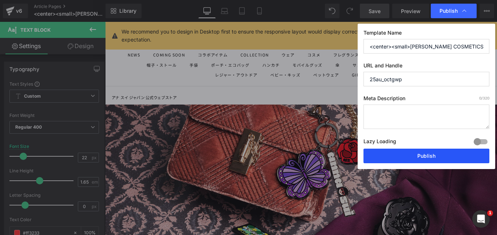
click at [423, 156] on button "Publish" at bounding box center [426, 155] width 126 height 15
